Goal: Transaction & Acquisition: Purchase product/service

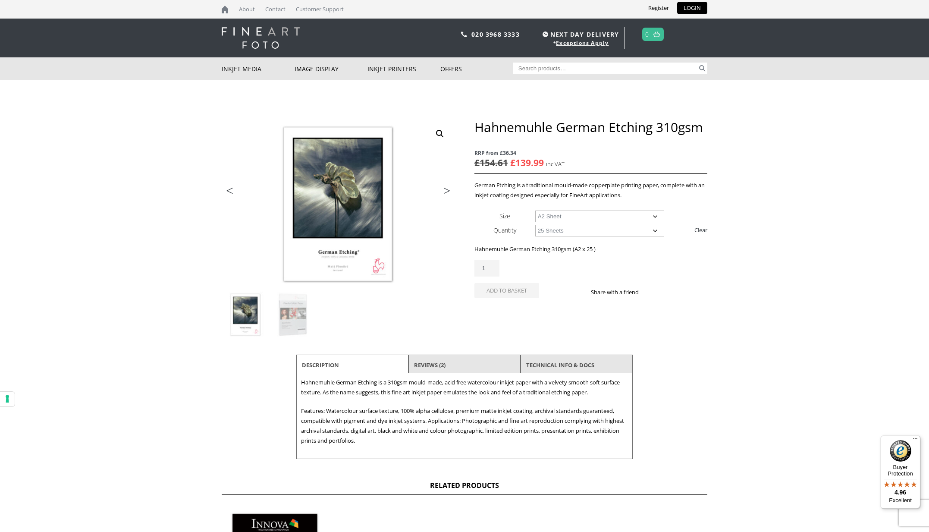
select select "a2-sheet"
select select "25-sheets"
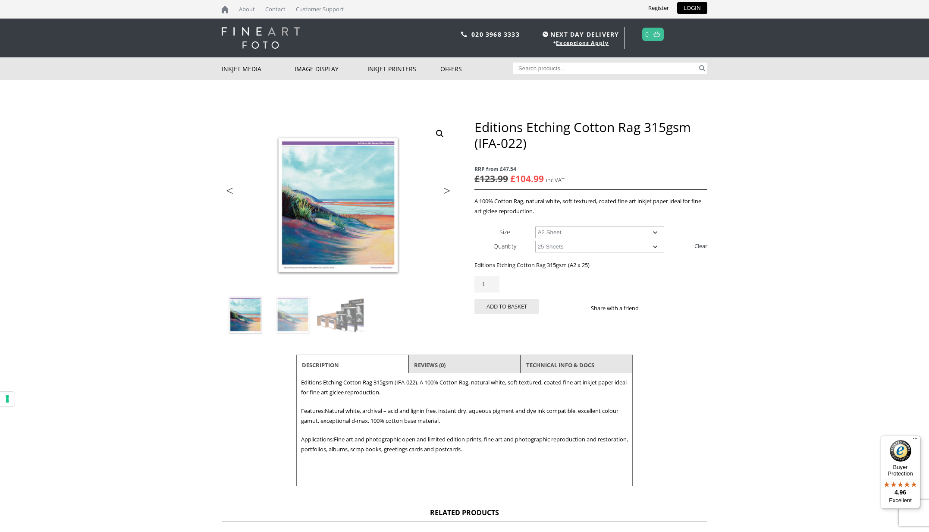
select select "a2-sheet"
select select "25-sheets"
click at [490, 281] on input "2" at bounding box center [486, 283] width 25 height 17
click at [490, 281] on input "3" at bounding box center [486, 283] width 25 height 17
type input "4"
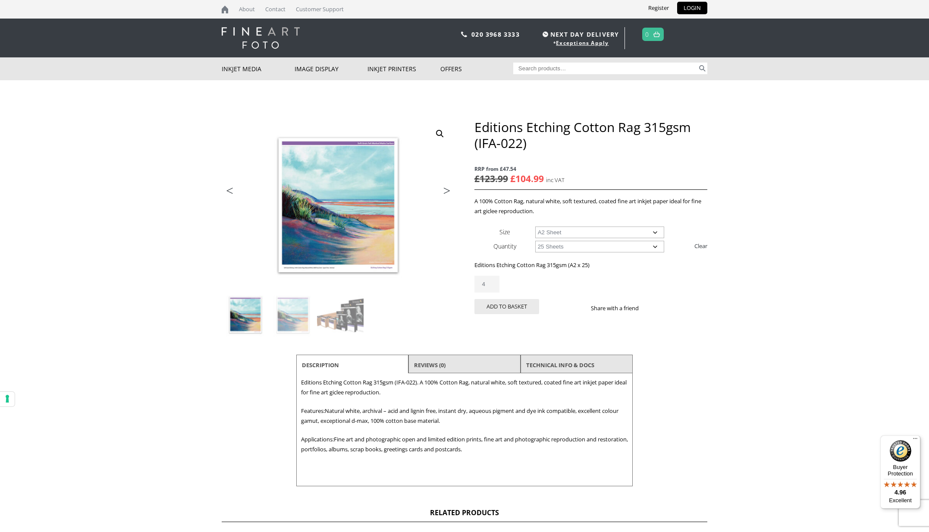
click at [490, 281] on input "4" at bounding box center [486, 283] width 25 height 17
click at [539, 286] on div "Editions Etching Cotton Rag 315gsm (IFA-022) quantity 4" at bounding box center [590, 283] width 233 height 17
click at [557, 281] on div "Editions Etching Cotton Rag 315gsm (IFA-022) quantity 4" at bounding box center [590, 283] width 233 height 17
